Goal: Find specific page/section: Find specific page/section

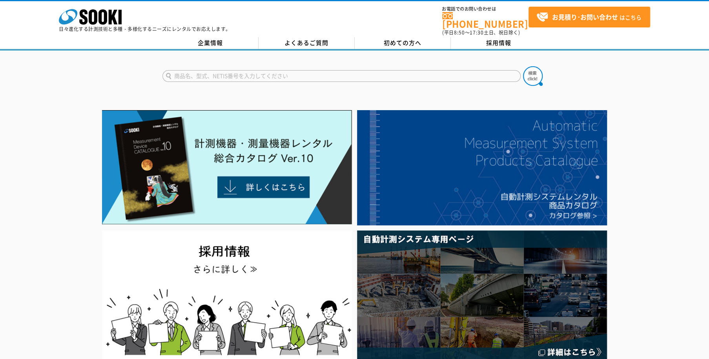
click at [282, 72] on input "text" at bounding box center [341, 76] width 358 height 12
type input "コンタミ"
click at [523, 66] on button at bounding box center [533, 76] width 20 height 20
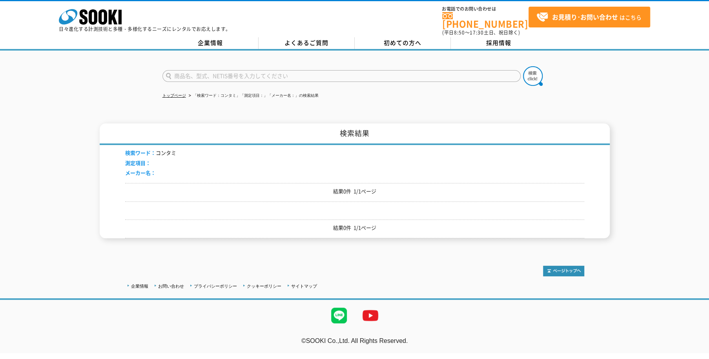
click at [200, 74] on input "text" at bounding box center [341, 76] width 358 height 12
type input "油分析"
click at [523, 66] on button at bounding box center [533, 76] width 20 height 20
click at [200, 74] on input "text" at bounding box center [341, 76] width 358 height 12
